Goal: Task Accomplishment & Management: Use online tool/utility

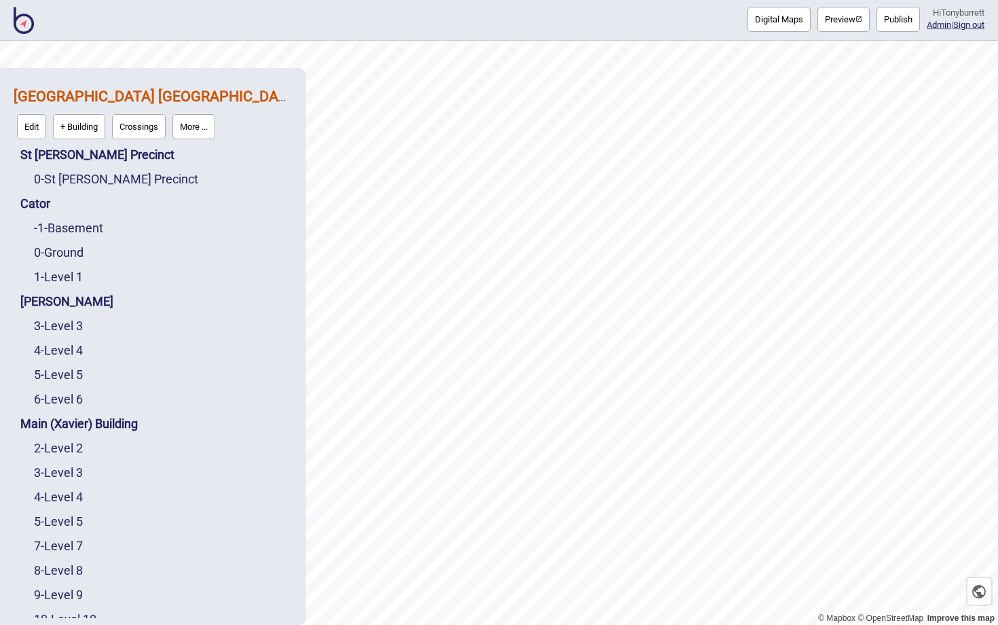
click at [19, 27] on img at bounding box center [24, 20] width 20 height 27
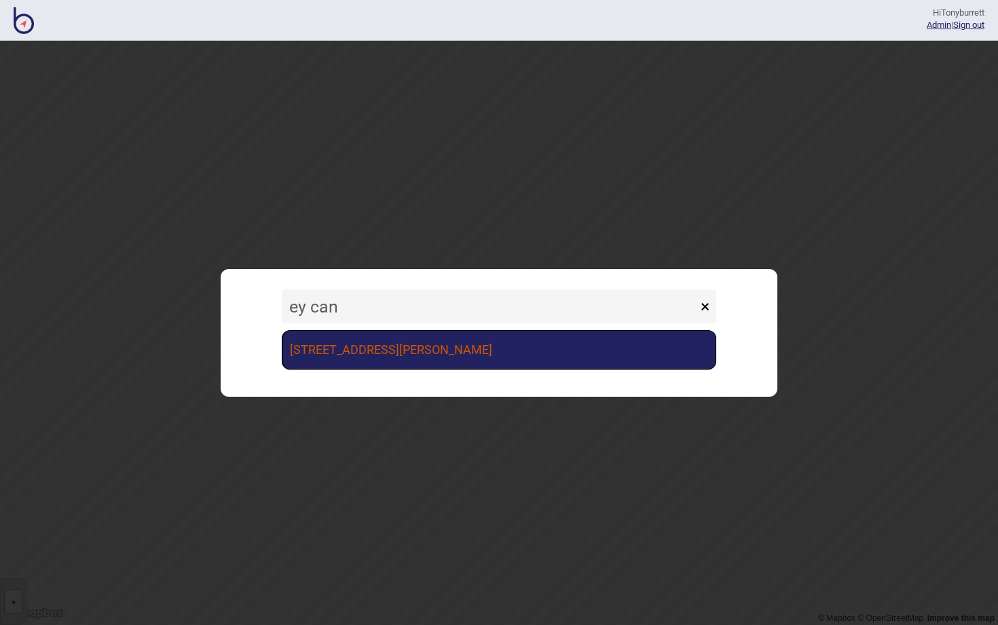
type input "ey can"
click at [366, 354] on link "[STREET_ADDRESS][PERSON_NAME]" at bounding box center [499, 349] width 435 height 39
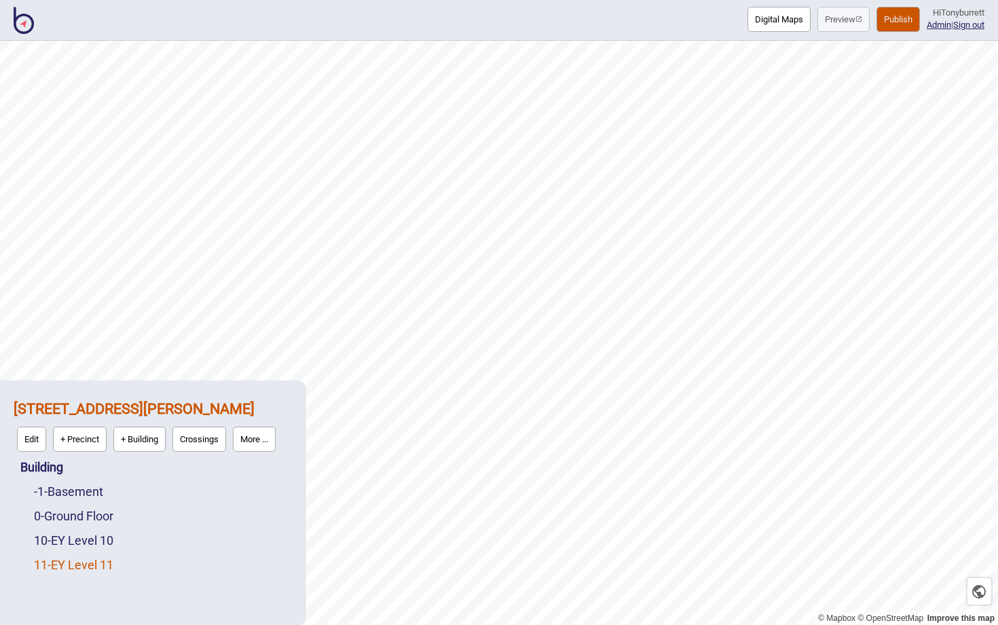
click at [82, 561] on link "11 - EY Level 11" at bounding box center [73, 565] width 79 height 14
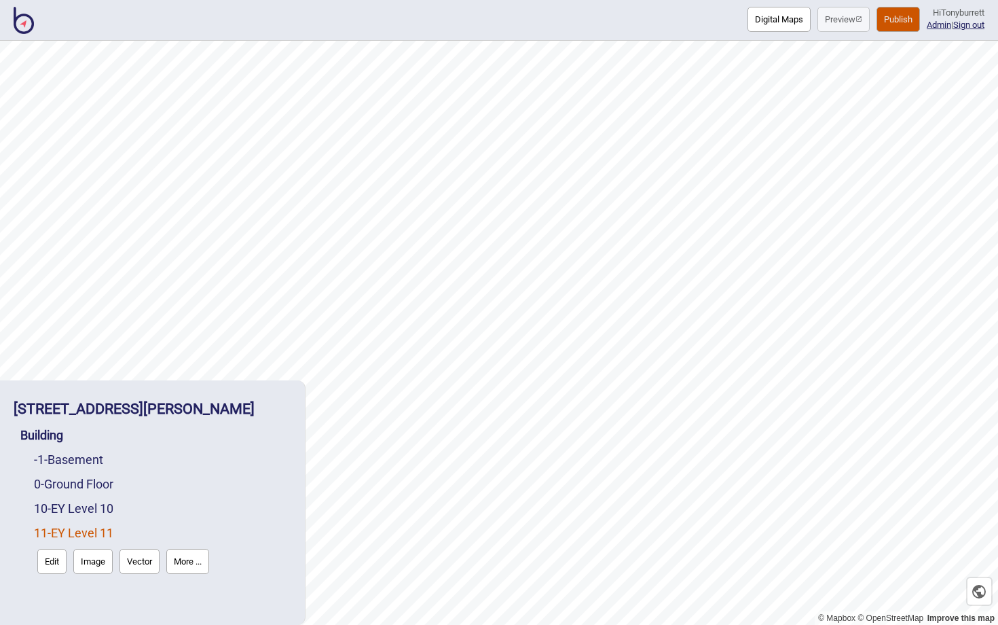
click at [185, 568] on button "More ..." at bounding box center [187, 561] width 43 height 25
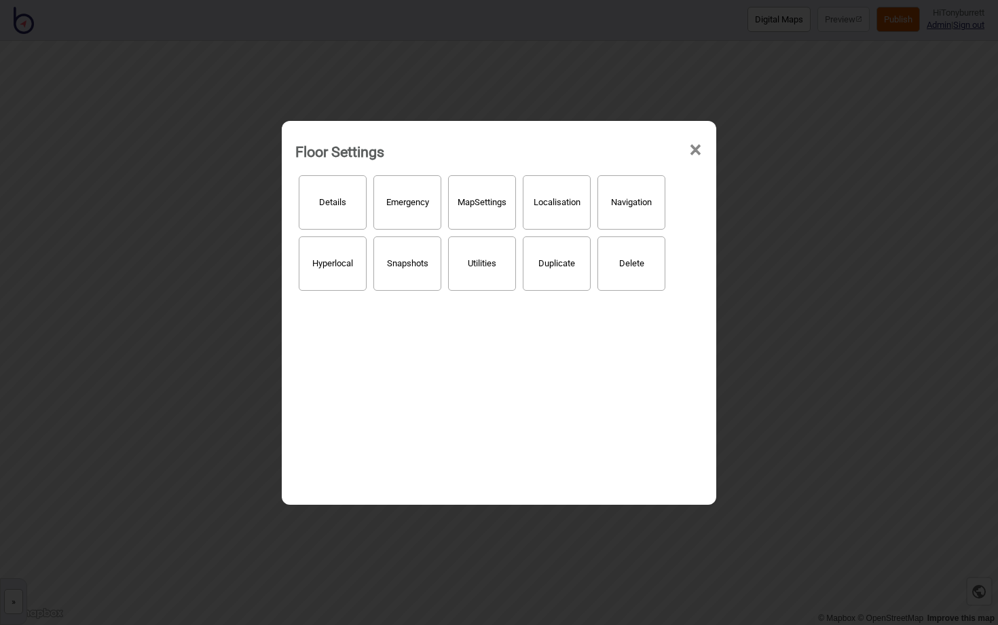
click at [349, 261] on button "Hyperlocal" at bounding box center [333, 263] width 68 height 54
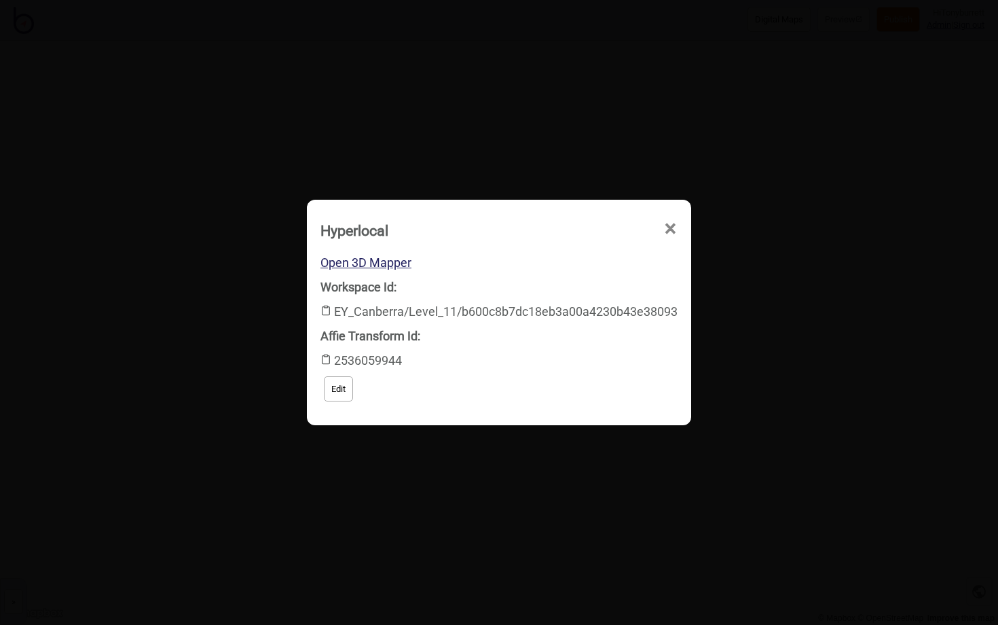
click at [671, 227] on span "×" at bounding box center [670, 228] width 14 height 45
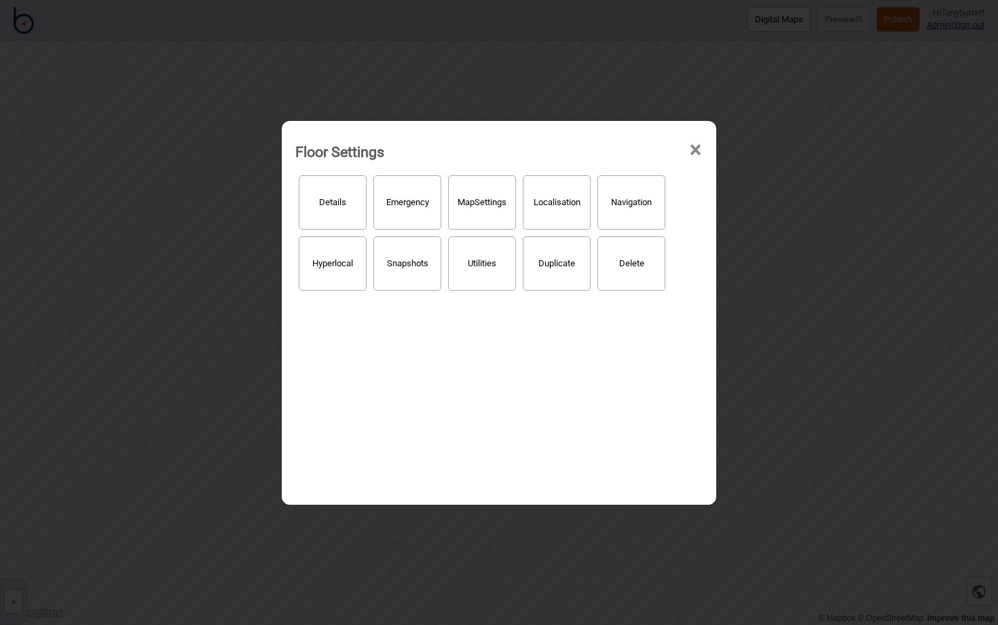
click at [692, 151] on span "×" at bounding box center [696, 150] width 14 height 45
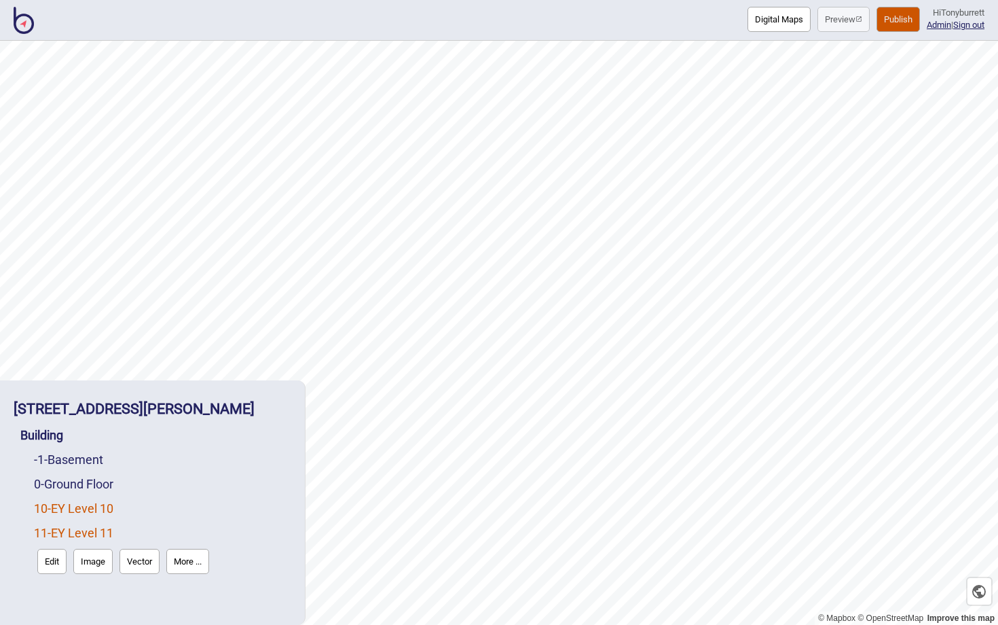
click at [84, 505] on link "10 - EY Level 10" at bounding box center [73, 508] width 79 height 14
click at [209, 527] on button "More ..." at bounding box center [187, 536] width 43 height 25
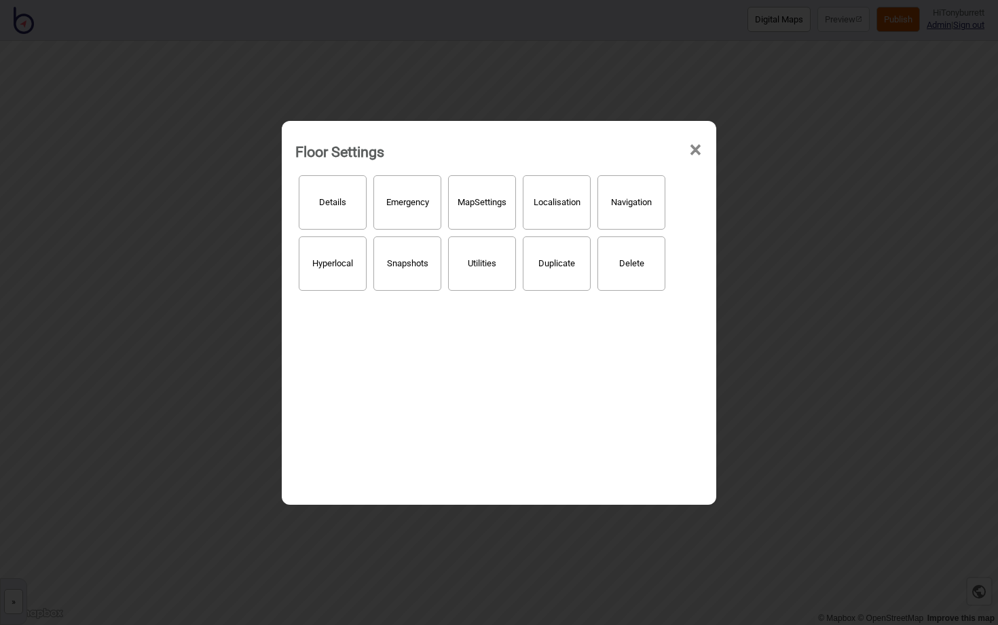
click at [311, 282] on button "Hyperlocal" at bounding box center [333, 263] width 68 height 54
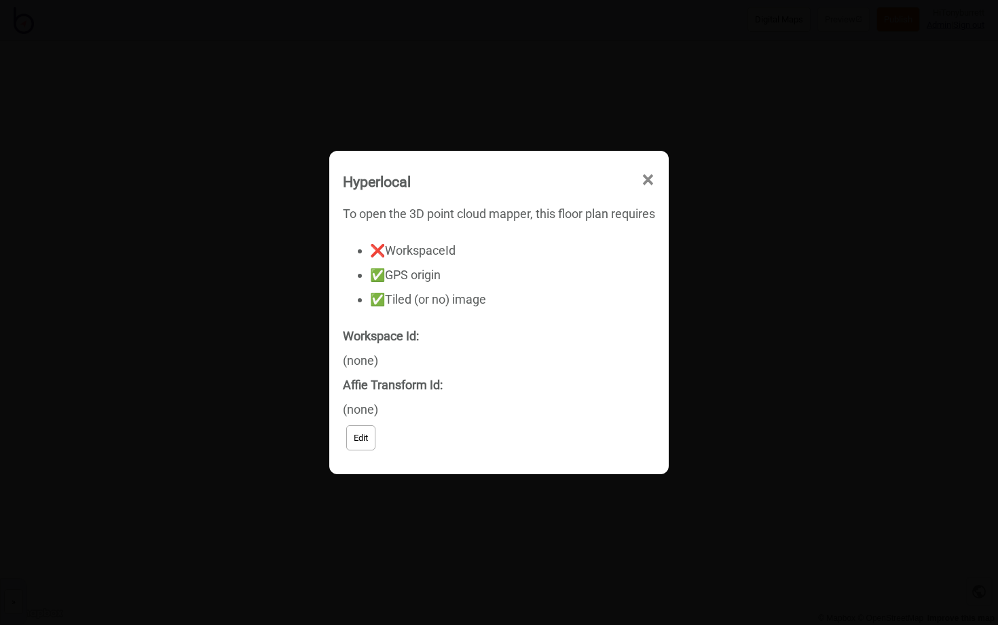
click at [360, 433] on button "Edit" at bounding box center [360, 437] width 29 height 25
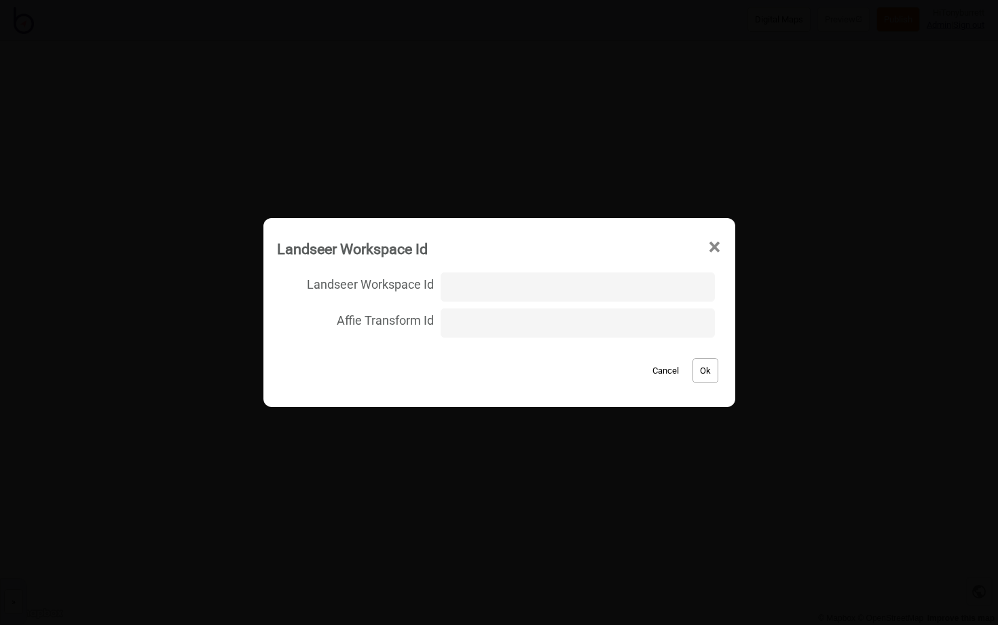
click at [471, 294] on input "Landseer Workspace Id" at bounding box center [578, 286] width 274 height 29
type input "EY_Canberra/Level_10/efa46b30cbe3e4d01a66eb9fa6be3ee3"
click at [693, 363] on button "Ok" at bounding box center [706, 370] width 26 height 25
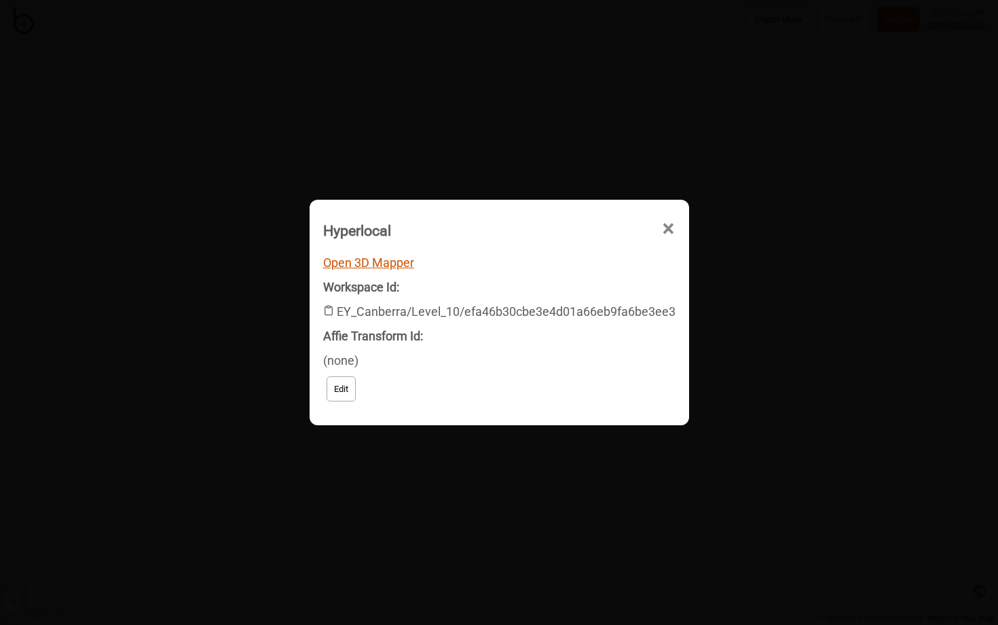
click at [385, 257] on link "Open 3D Mapper" at bounding box center [368, 262] width 91 height 14
click at [663, 227] on span "×" at bounding box center [668, 228] width 14 height 45
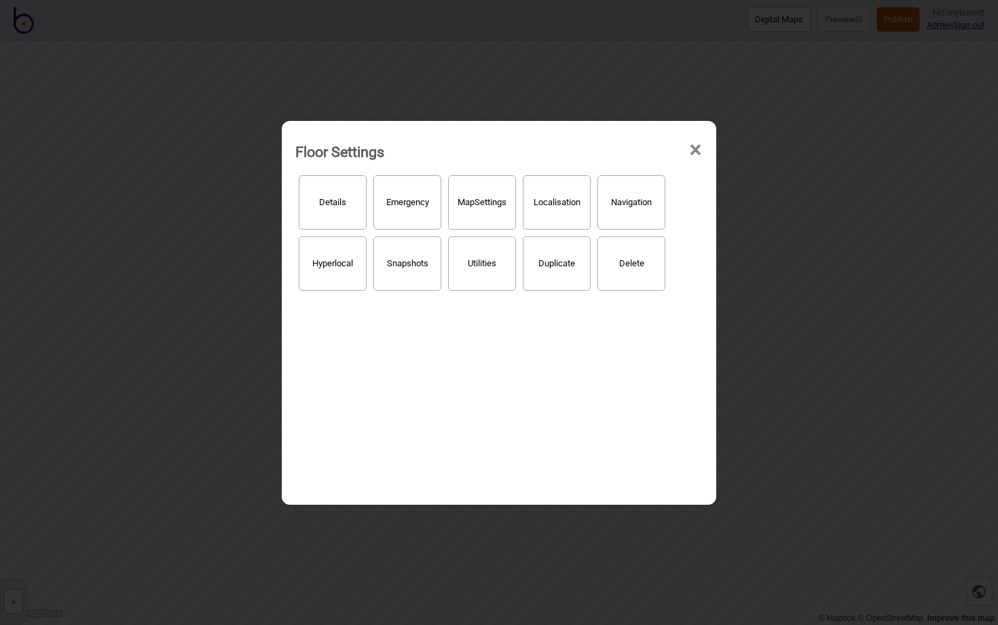
click at [702, 146] on span "×" at bounding box center [696, 150] width 14 height 45
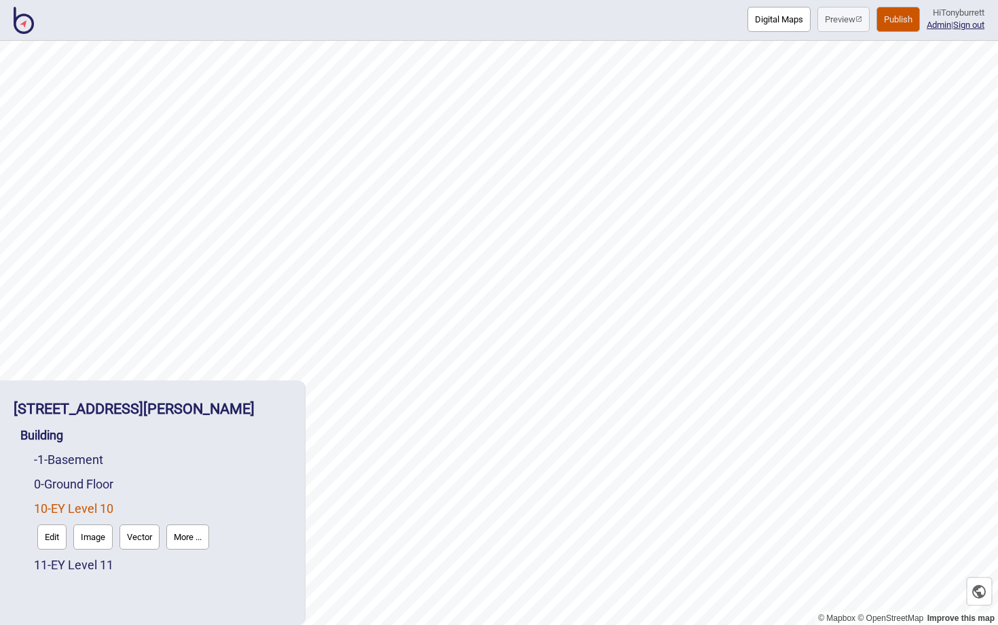
click at [53, 531] on button "Edit" at bounding box center [51, 536] width 29 height 25
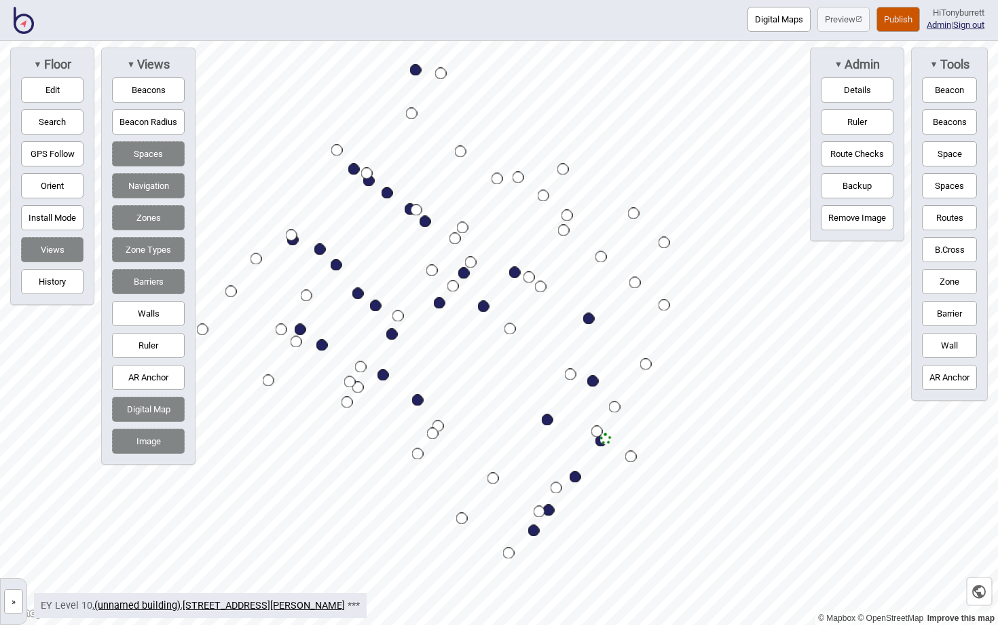
click at [158, 447] on button "Image" at bounding box center [148, 440] width 73 height 25
click at [158, 409] on button "Digital Map" at bounding box center [148, 409] width 73 height 25
click at [156, 157] on button "Spaces" at bounding box center [148, 153] width 73 height 25
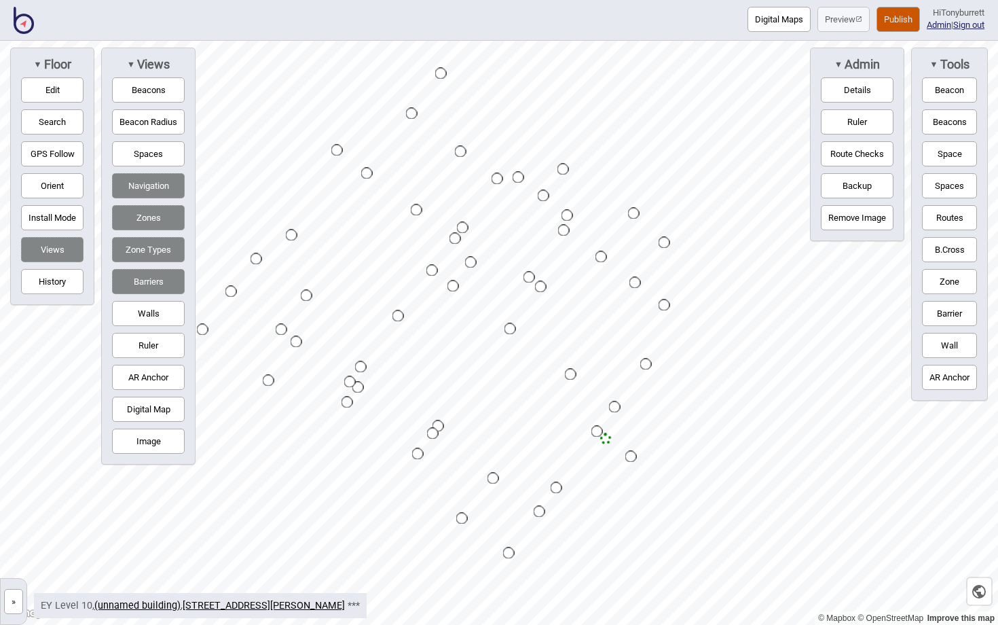
click at [156, 179] on button "Navigation" at bounding box center [148, 185] width 73 height 25
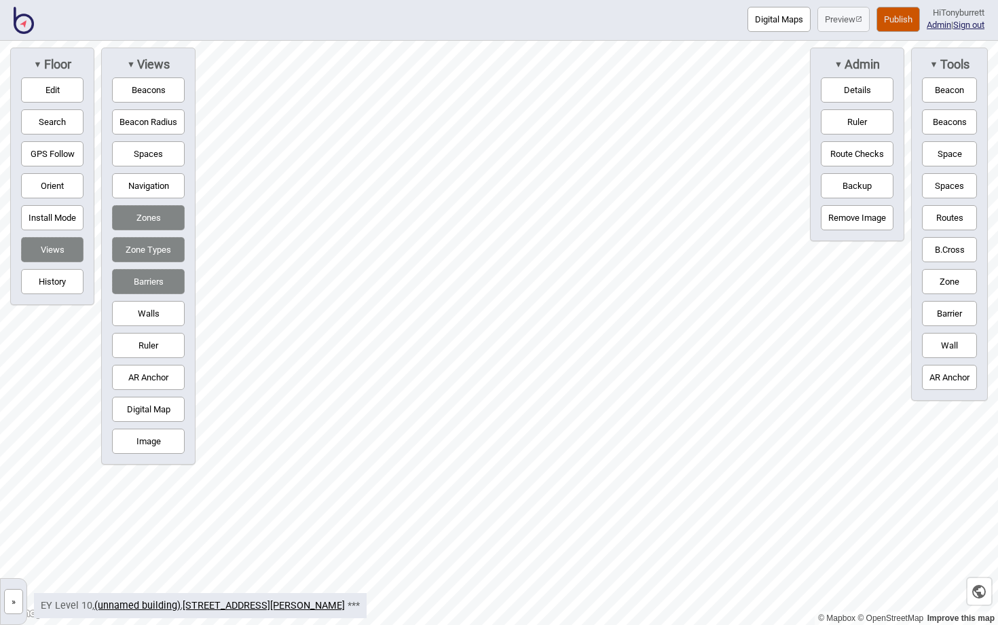
click at [157, 208] on button "Zones" at bounding box center [148, 217] width 73 height 25
click at [146, 256] on button "Zone Types" at bounding box center [148, 249] width 73 height 25
click at [144, 284] on button "Barriers" at bounding box center [148, 281] width 73 height 25
click at [139, 281] on button "Barriers" at bounding box center [148, 281] width 73 height 25
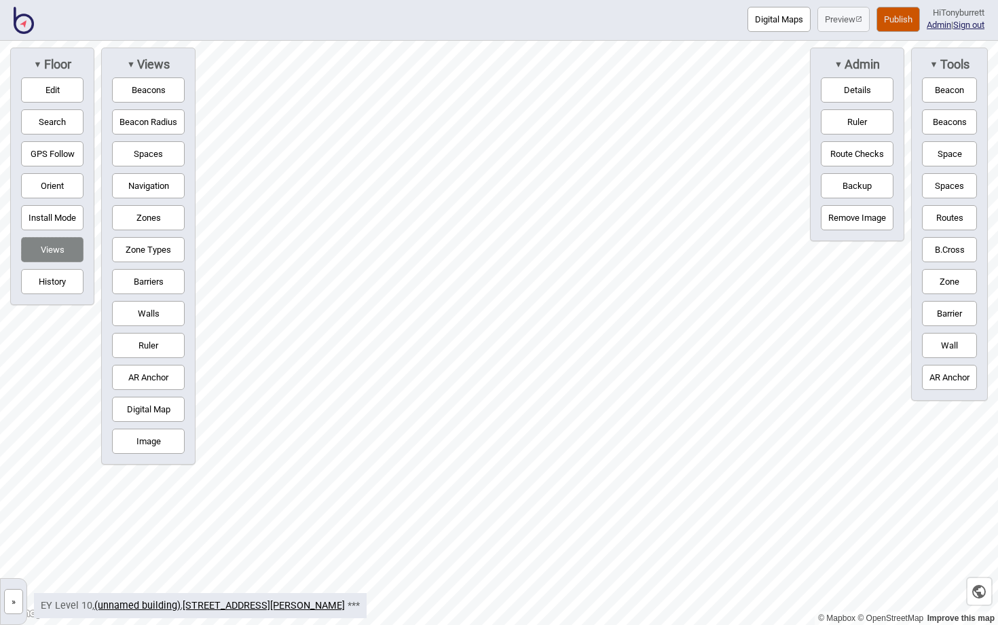
click at [152, 437] on button "Image" at bounding box center [148, 440] width 73 height 25
